Goal: Task Accomplishment & Management: Manage account settings

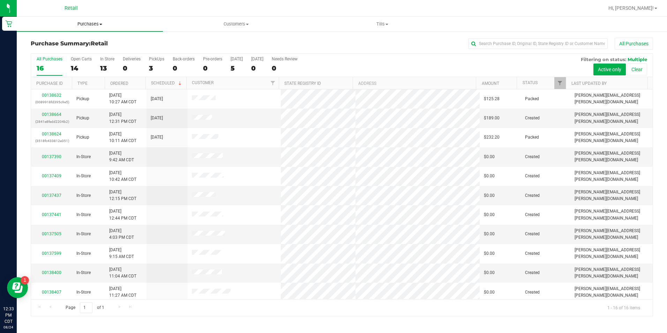
click at [116, 17] on uib-tab-heading "Purchases Summary of purchases Fulfillment All purchases" at bounding box center [90, 24] width 146 height 15
click at [51, 116] on link "00138664" at bounding box center [52, 114] width 20 height 5
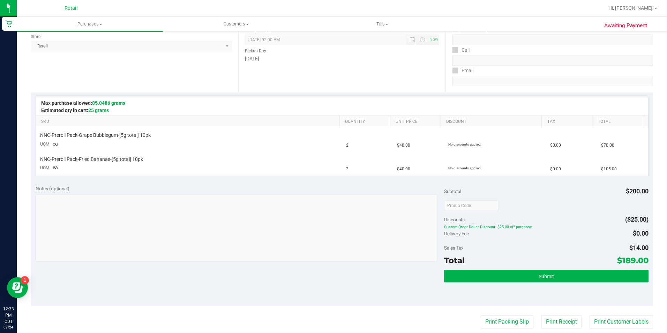
scroll to position [125, 0]
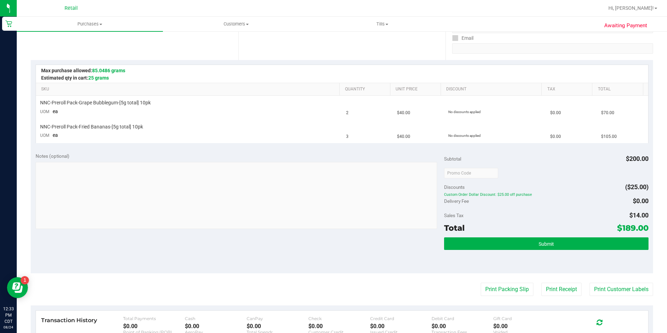
click at [558, 257] on div "Submit" at bounding box center [546, 252] width 204 height 31
click at [572, 242] on button "Submit" at bounding box center [546, 243] width 204 height 13
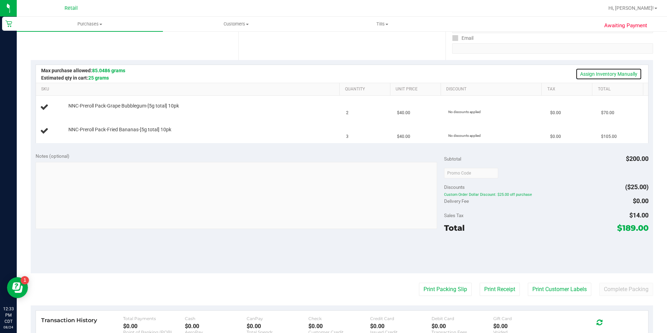
click at [611, 74] on link "Assign Inventory Manually" at bounding box center [609, 74] width 66 height 12
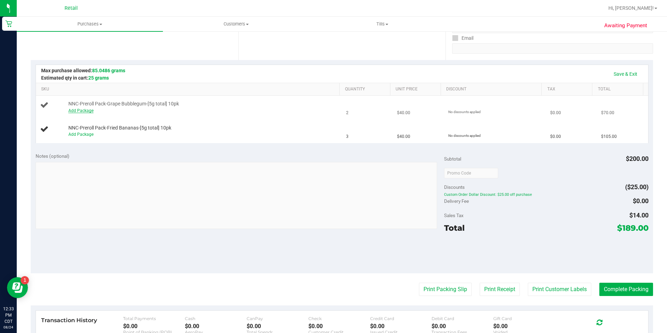
click at [84, 110] on link "Add Package" at bounding box center [80, 110] width 25 height 5
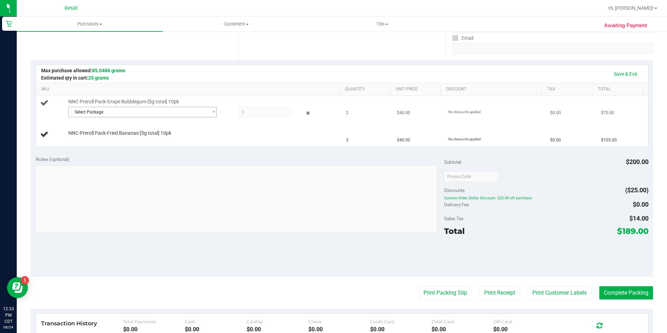
click at [151, 112] on span "Select Package" at bounding box center [138, 112] width 139 height 10
click at [187, 140] on li "SDNNCMF-20250819-004 ( 040225GRPBUBZ202 )" at bounding box center [140, 141] width 145 height 10
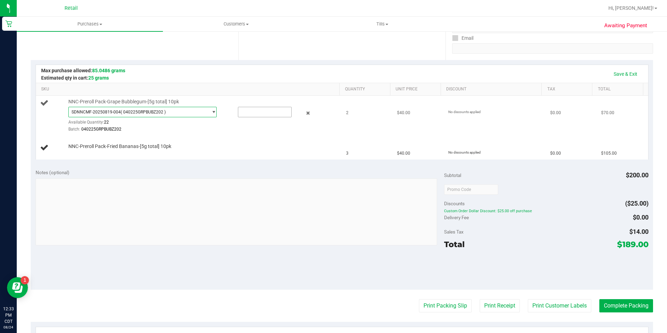
click at [261, 112] on input "text" at bounding box center [264, 112] width 53 height 10
type input "2"
type input "2.0000"
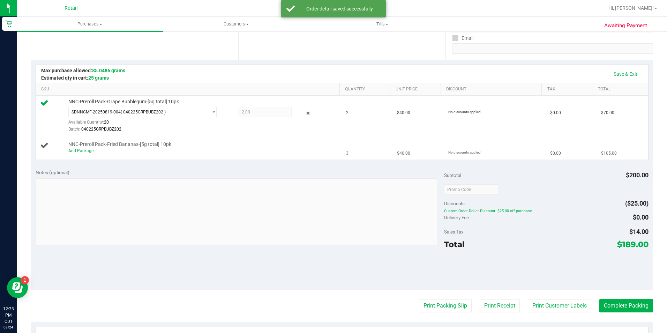
click at [85, 153] on link "Add Package" at bounding box center [80, 150] width 25 height 5
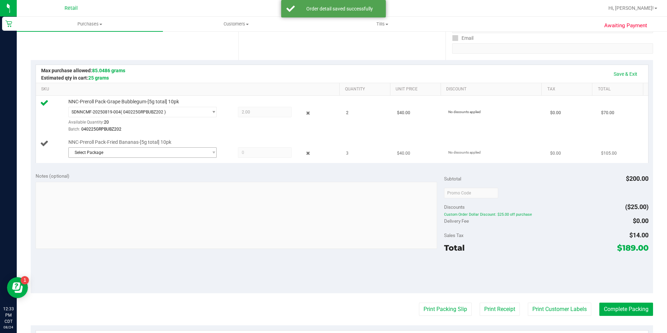
click at [181, 155] on span "Select Package" at bounding box center [138, 153] width 139 height 10
click at [185, 180] on li "SDNNCMF-20250818-033 ( 043025FRDBZ602 )" at bounding box center [140, 181] width 145 height 10
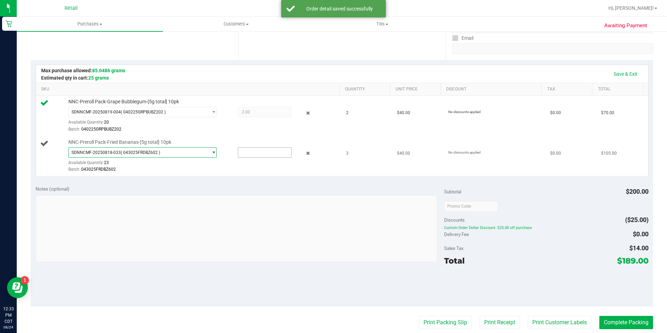
click at [260, 150] on input "text" at bounding box center [264, 153] width 53 height 10
type input "3"
type input "3.0000"
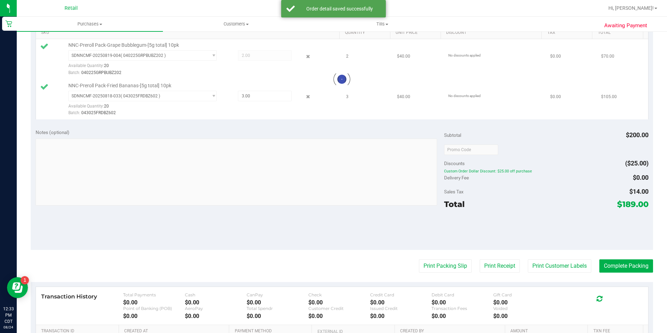
scroll to position [181, 0]
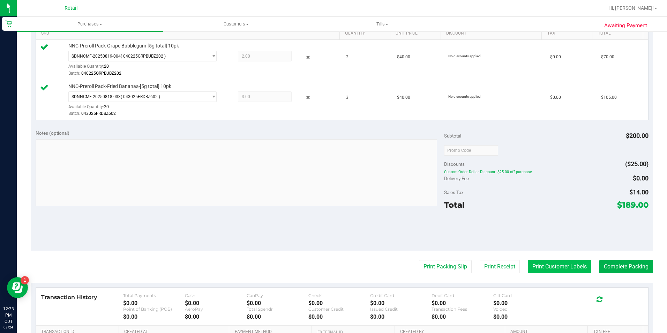
click at [554, 270] on button "Print Customer Labels" at bounding box center [559, 266] width 63 height 13
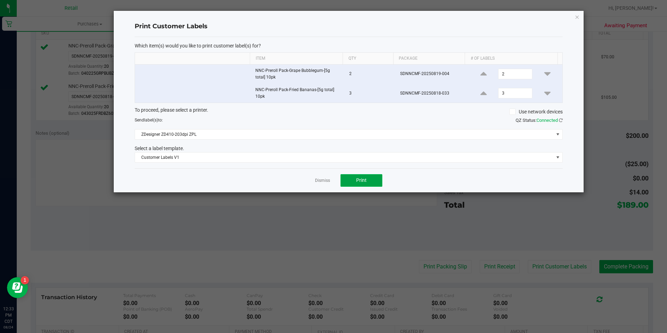
click at [361, 184] on button "Print" at bounding box center [361, 180] width 42 height 13
click at [324, 180] on link "Dismiss" at bounding box center [322, 181] width 15 height 6
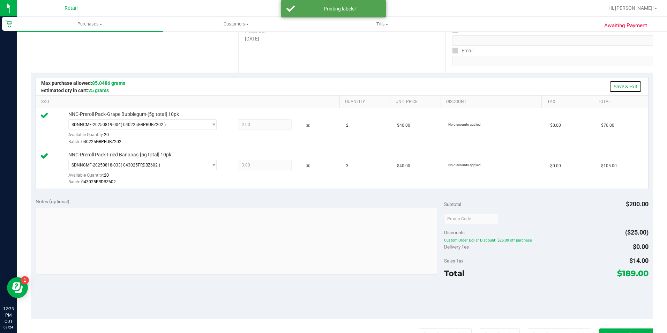
click at [626, 85] on link "Save & Exit" at bounding box center [625, 87] width 33 height 12
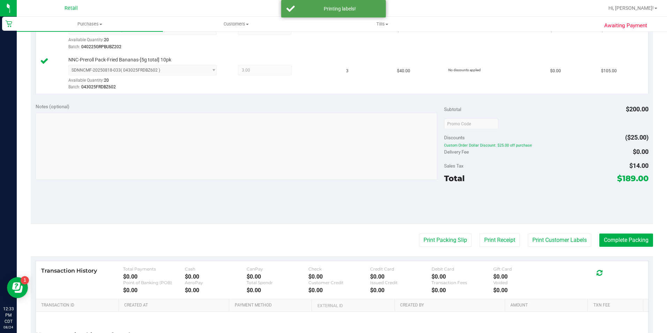
scroll to position [258, 0]
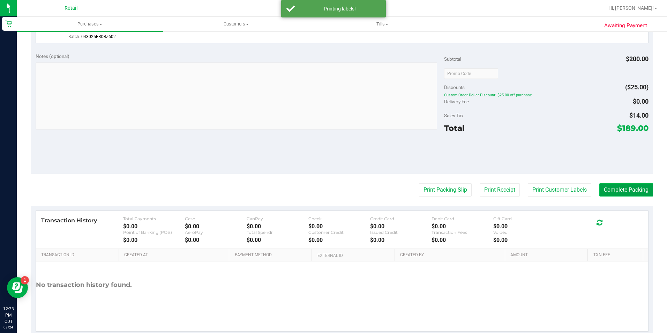
click at [628, 191] on button "Complete Packing" at bounding box center [626, 189] width 54 height 13
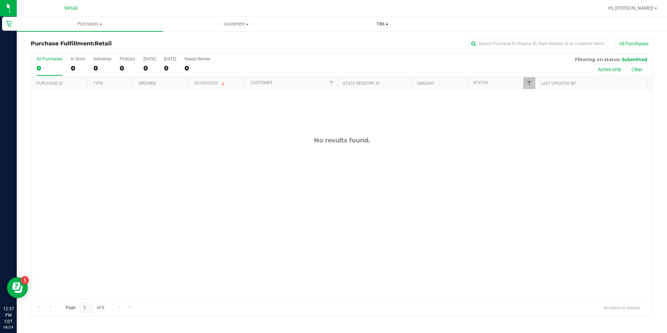
click at [393, 29] on uib-tab-heading "Tills Manage tills" at bounding box center [382, 24] width 145 height 14
click at [381, 44] on li "Manage tills" at bounding box center [382, 42] width 146 height 8
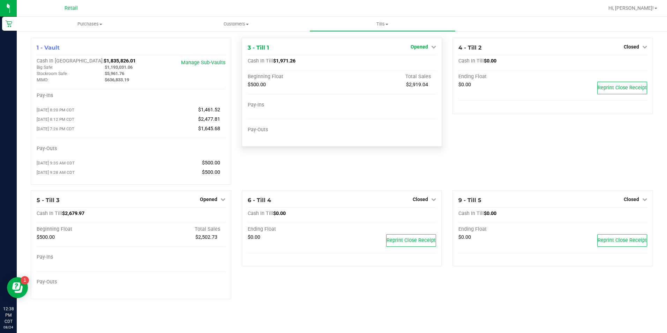
click at [421, 46] on span "Opened" at bounding box center [419, 47] width 17 height 6
click at [416, 63] on link "Close Till" at bounding box center [420, 62] width 19 height 6
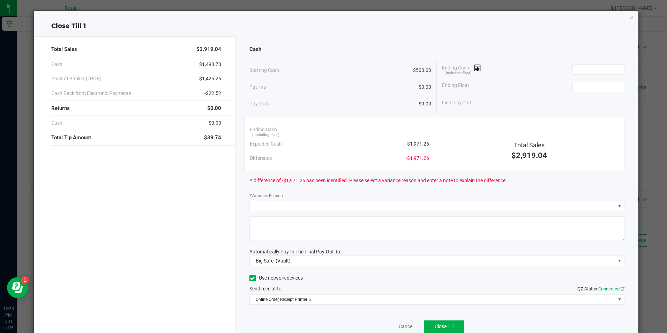
click at [629, 18] on icon "button" at bounding box center [631, 17] width 5 height 8
